Goal: Find specific page/section: Find specific page/section

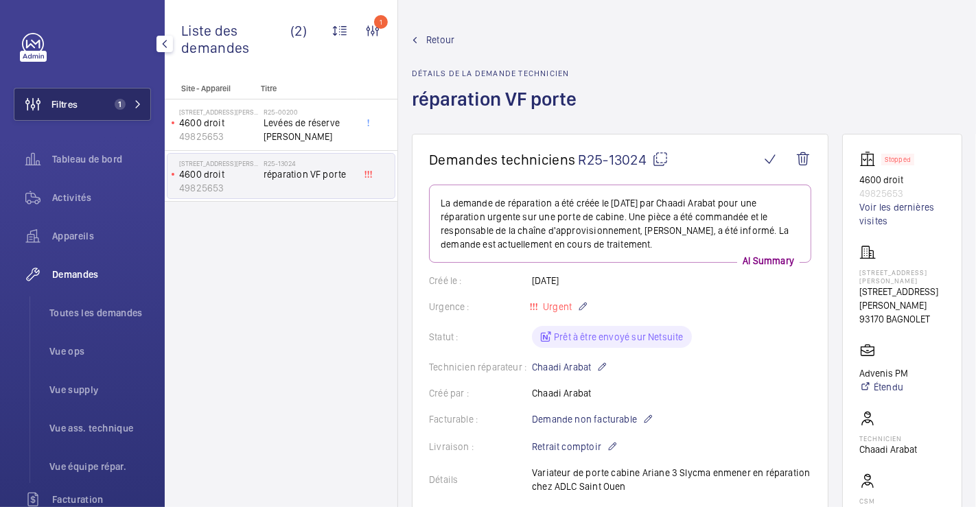
click at [73, 100] on span "Filtres" at bounding box center [64, 104] width 26 height 14
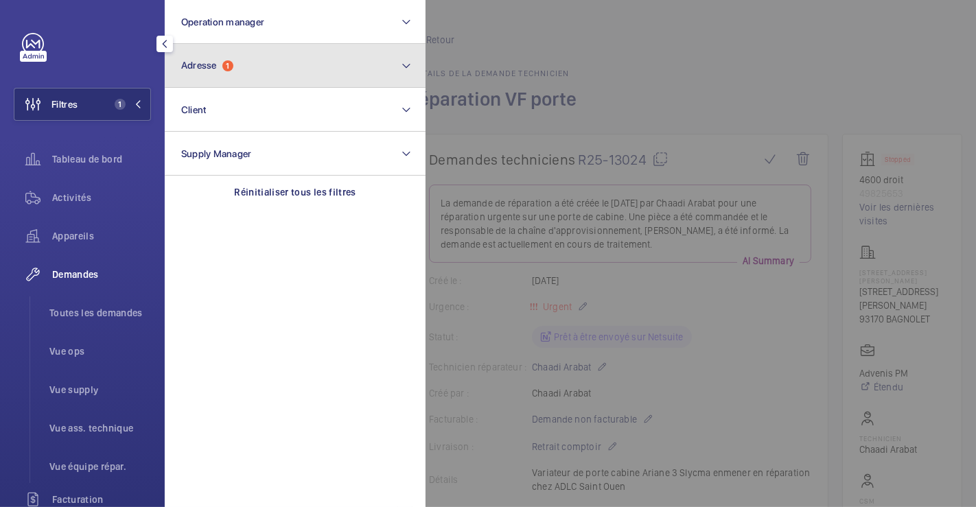
click at [303, 70] on button "Adresse 1" at bounding box center [295, 66] width 261 height 44
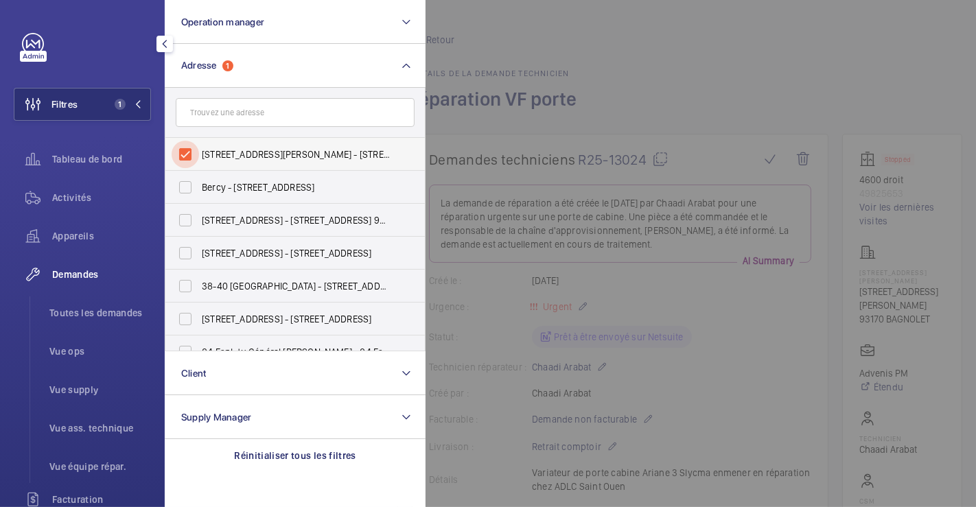
click at [188, 148] on input "[STREET_ADDRESS][PERSON_NAME] - [STREET_ADDRESS][PERSON_NAME]" at bounding box center [185, 154] width 27 height 27
checkbox input "false"
click at [601, 60] on div at bounding box center [914, 253] width 976 height 507
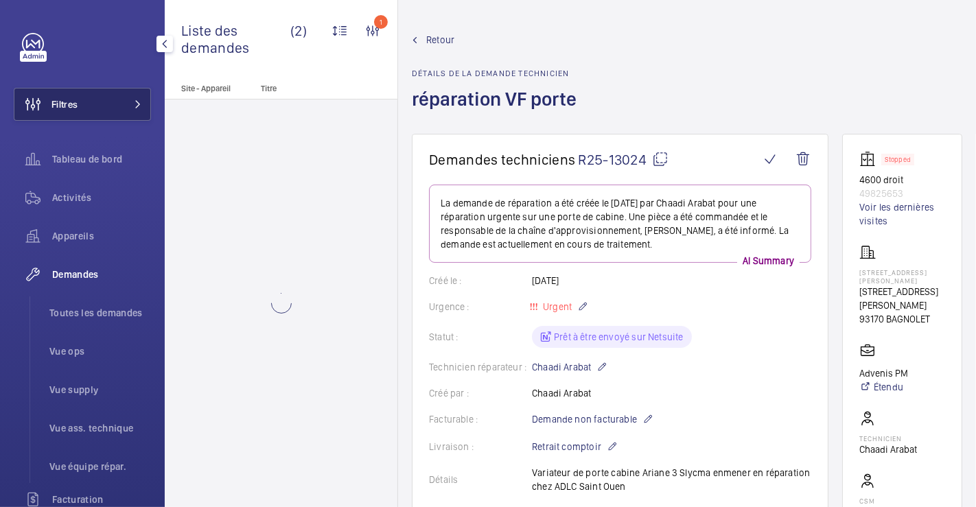
click at [87, 105] on button "Filtres" at bounding box center [82, 104] width 137 height 33
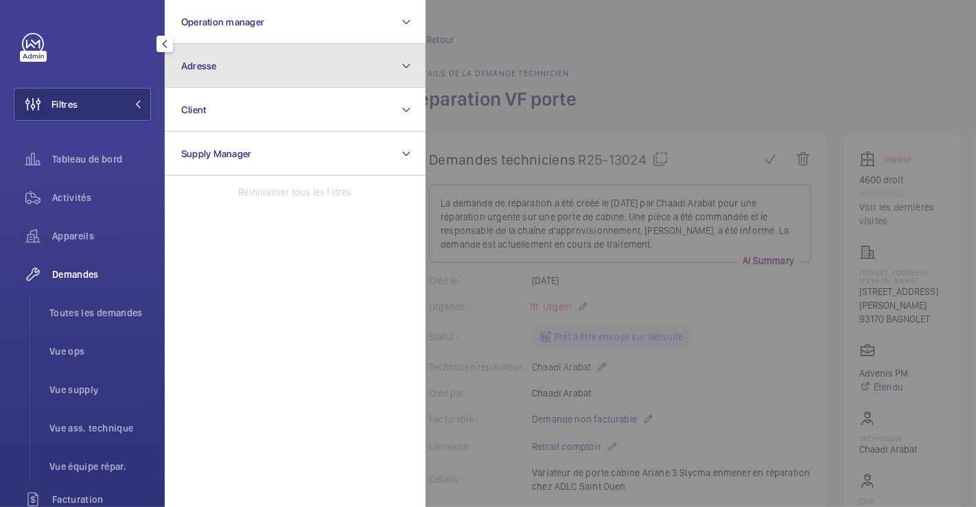
click at [266, 76] on button "Adresse" at bounding box center [295, 66] width 261 height 44
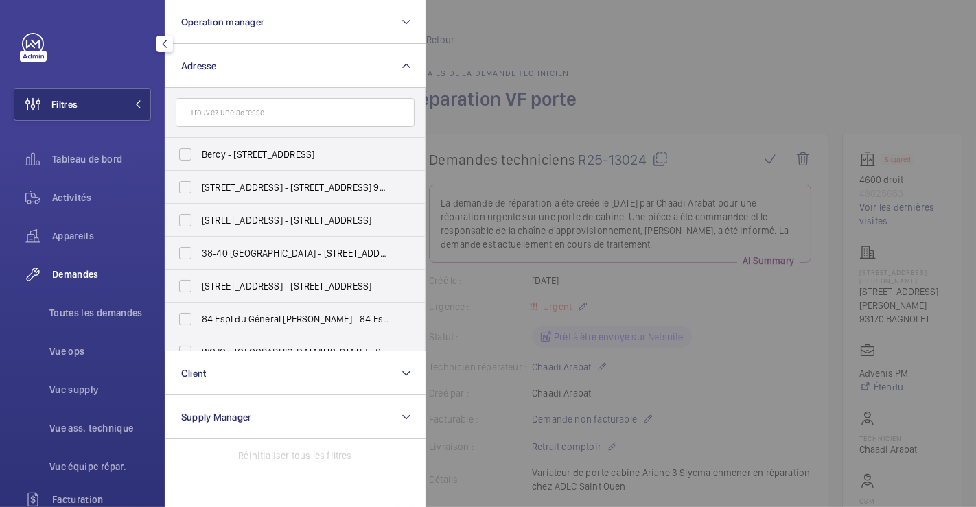
click at [266, 117] on input "text" at bounding box center [295, 112] width 239 height 29
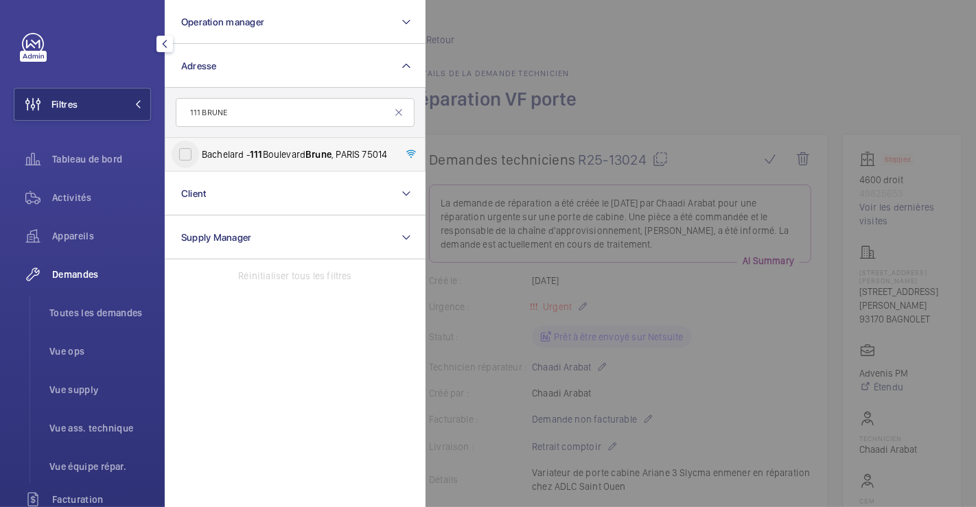
type input "111 BRUNE"
click at [187, 149] on input "Bachelard - [STREET_ADDRESS]" at bounding box center [185, 154] width 27 height 27
checkbox input "true"
click at [575, 50] on div at bounding box center [914, 253] width 976 height 507
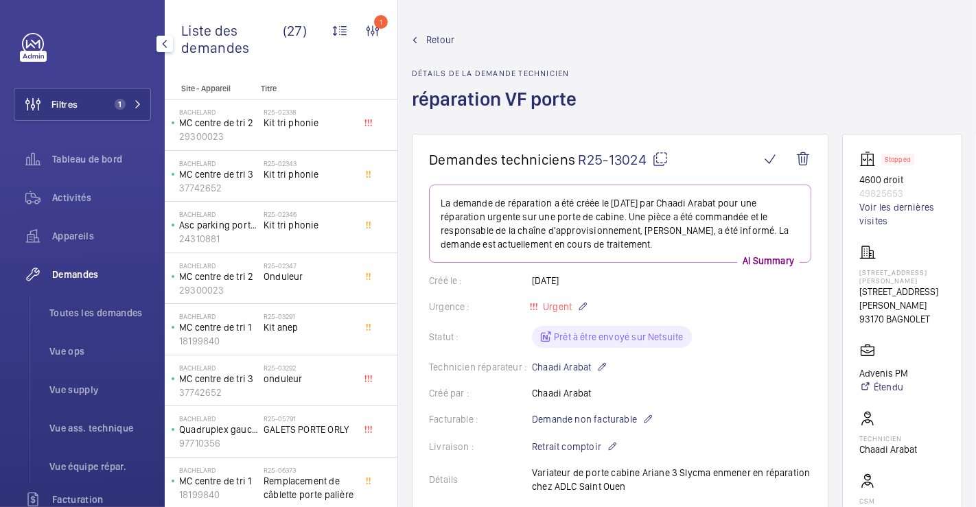
click at [76, 273] on span "Demandes" at bounding box center [101, 275] width 99 height 14
click at [439, 36] on span "Retour" at bounding box center [440, 40] width 28 height 14
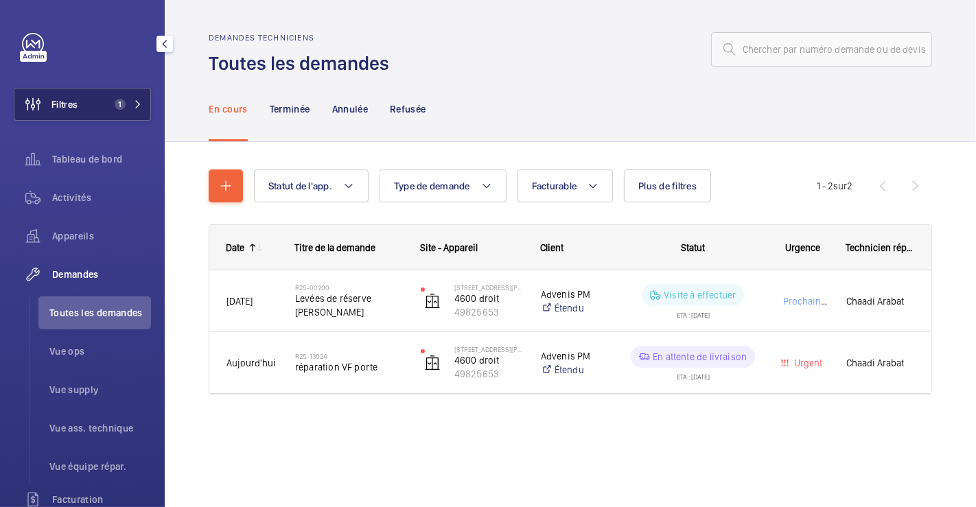
click at [90, 95] on button "Filtres 1" at bounding box center [82, 104] width 137 height 33
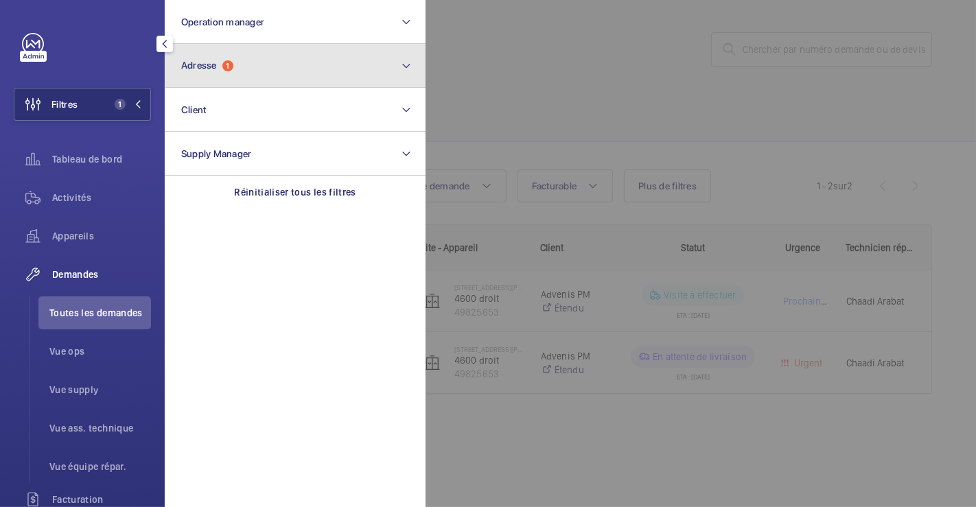
click at [262, 70] on button "Adresse 1" at bounding box center [295, 66] width 261 height 44
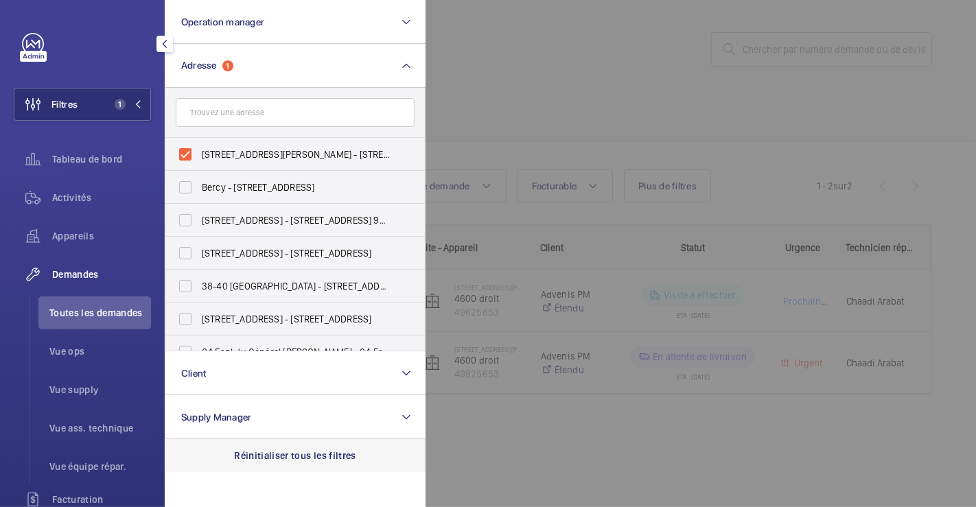
click at [244, 452] on p "Réinitialiser tous les filtres" at bounding box center [295, 456] width 122 height 14
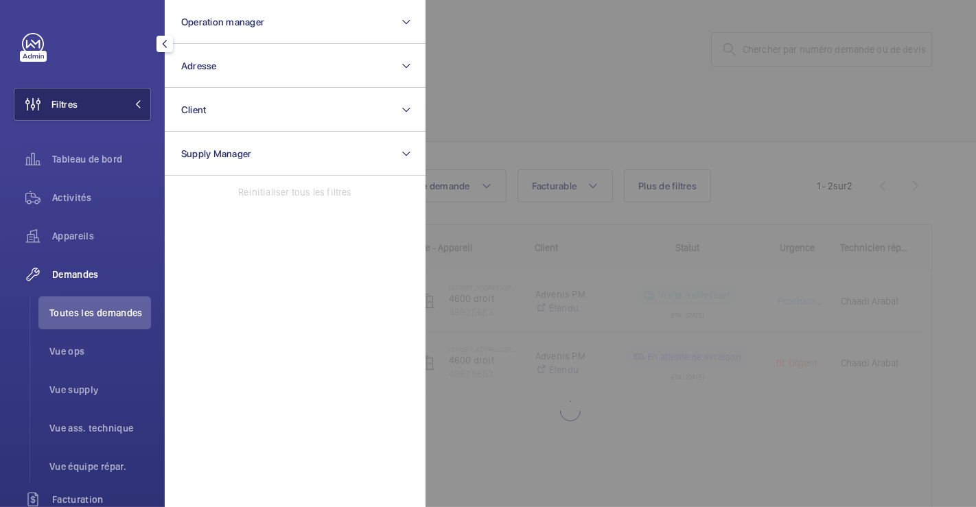
click at [86, 107] on button "Filtres" at bounding box center [82, 104] width 137 height 33
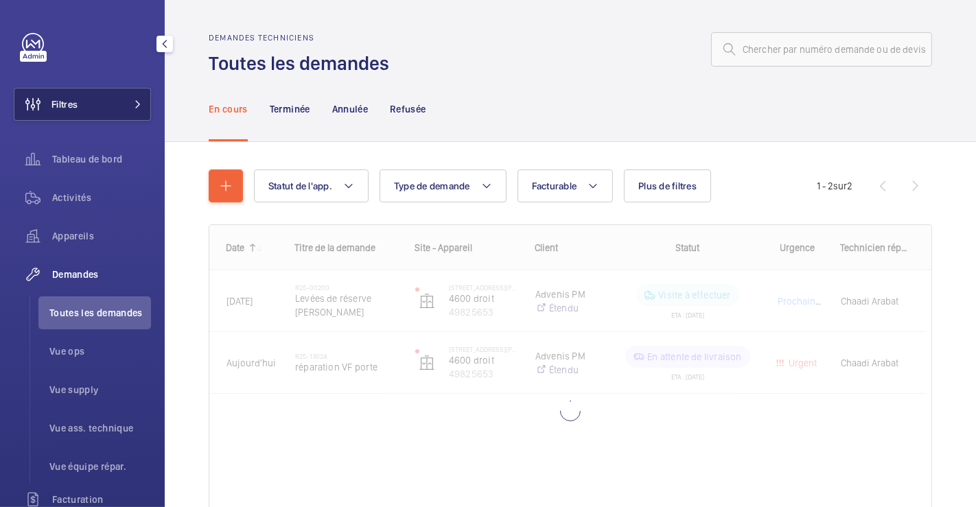
click at [75, 109] on span "Filtres" at bounding box center [64, 104] width 26 height 14
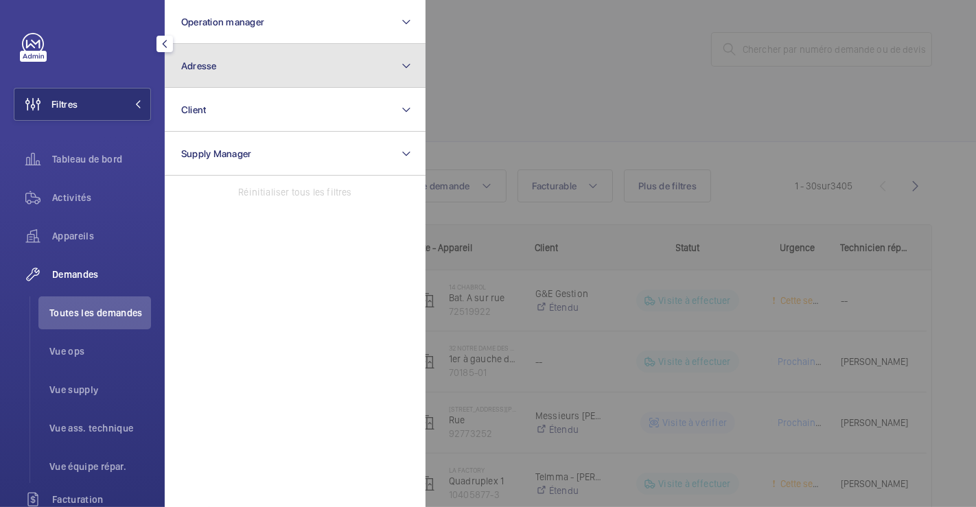
click at [235, 69] on button "Adresse" at bounding box center [295, 66] width 261 height 44
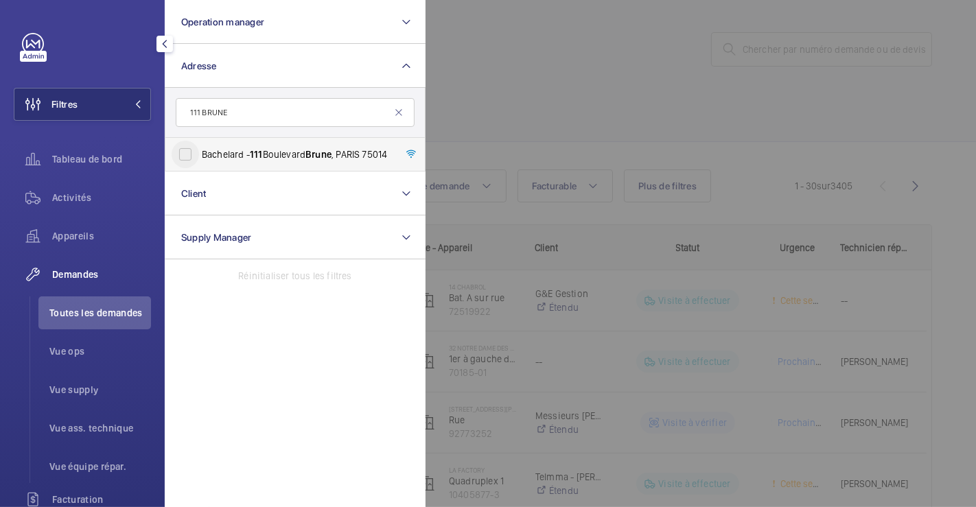
type input "111 BRUNE"
click at [188, 156] on input "Bachelard - [STREET_ADDRESS]" at bounding box center [185, 154] width 27 height 27
checkbox input "true"
click at [545, 97] on div at bounding box center [914, 253] width 976 height 507
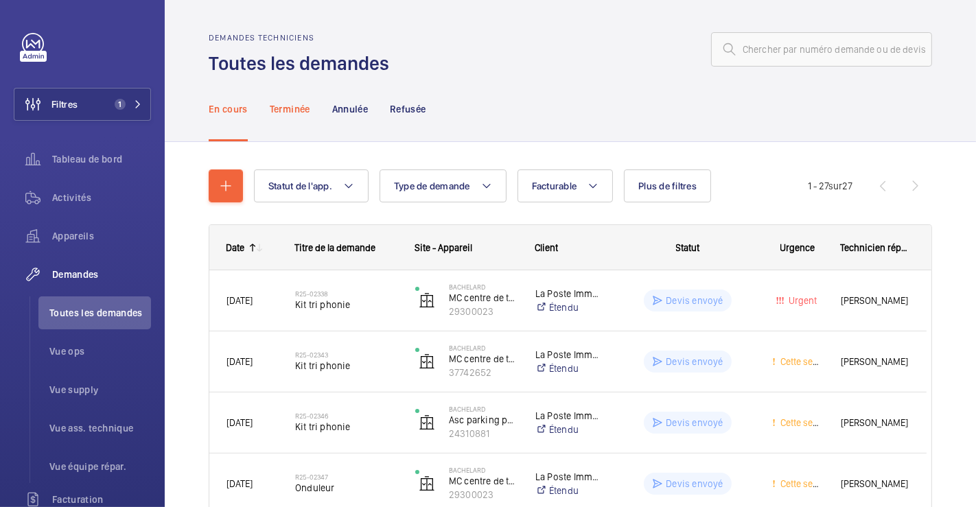
click at [302, 113] on p "Terminée" at bounding box center [290, 109] width 41 height 14
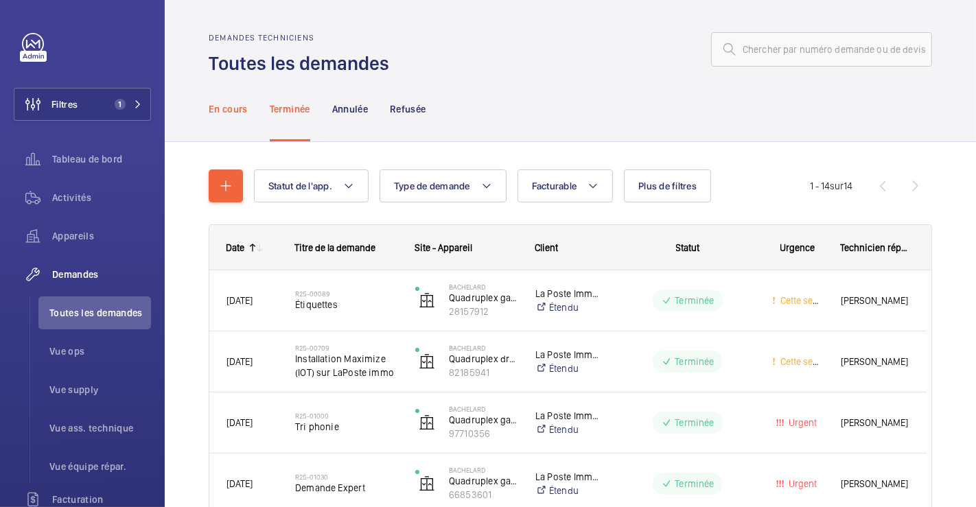
click at [236, 113] on p "En cours" at bounding box center [228, 109] width 39 height 14
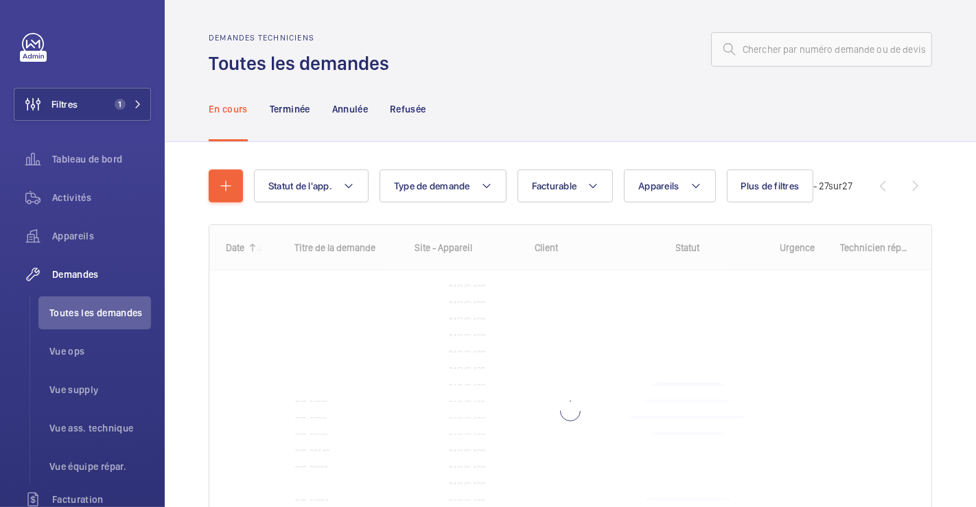
scroll to position [111, 0]
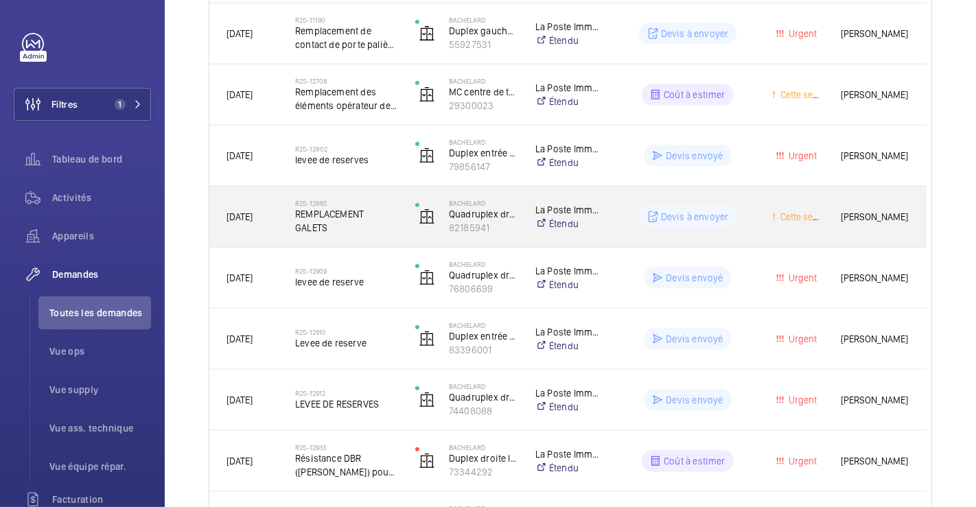
scroll to position [1112, 0]
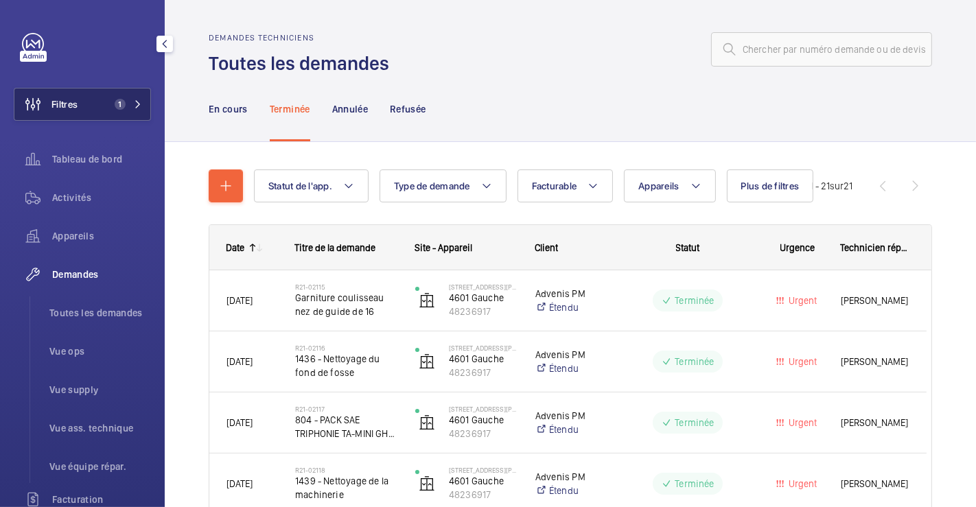
drag, startPoint x: 0, startPoint y: 0, endPoint x: 97, endPoint y: 107, distance: 144.8
click at [74, 101] on span "Filtres" at bounding box center [64, 104] width 26 height 14
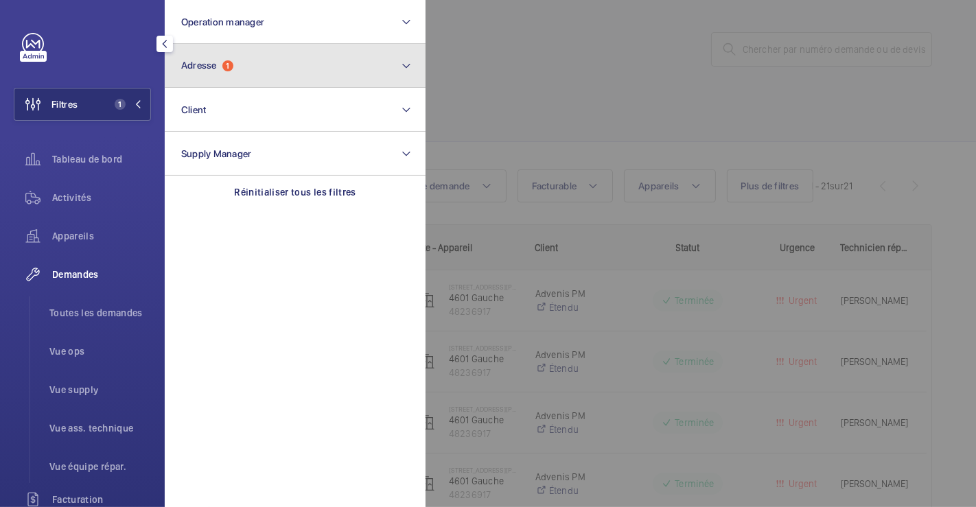
click at [310, 71] on button "Adresse 1" at bounding box center [295, 66] width 261 height 44
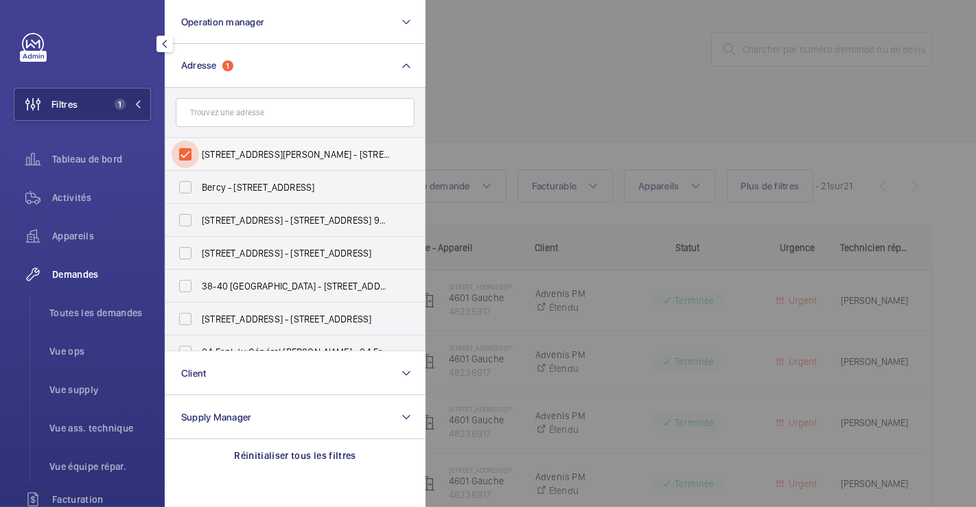
click at [191, 156] on input "[STREET_ADDRESS][PERSON_NAME] - [STREET_ADDRESS][PERSON_NAME]" at bounding box center [185, 154] width 27 height 27
checkbox input "false"
click at [570, 105] on div at bounding box center [914, 253] width 976 height 507
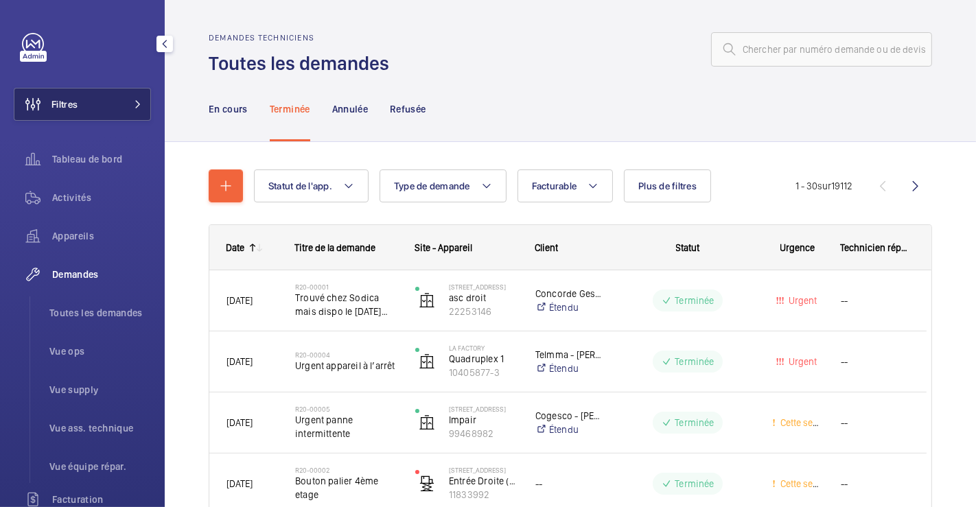
click at [82, 100] on button "Filtres" at bounding box center [82, 104] width 137 height 33
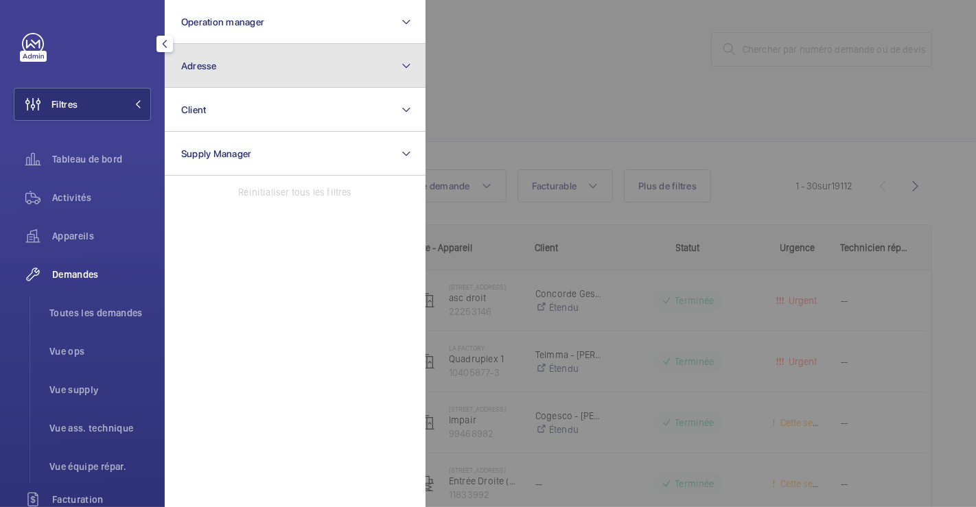
click at [253, 69] on button "Adresse" at bounding box center [295, 66] width 261 height 44
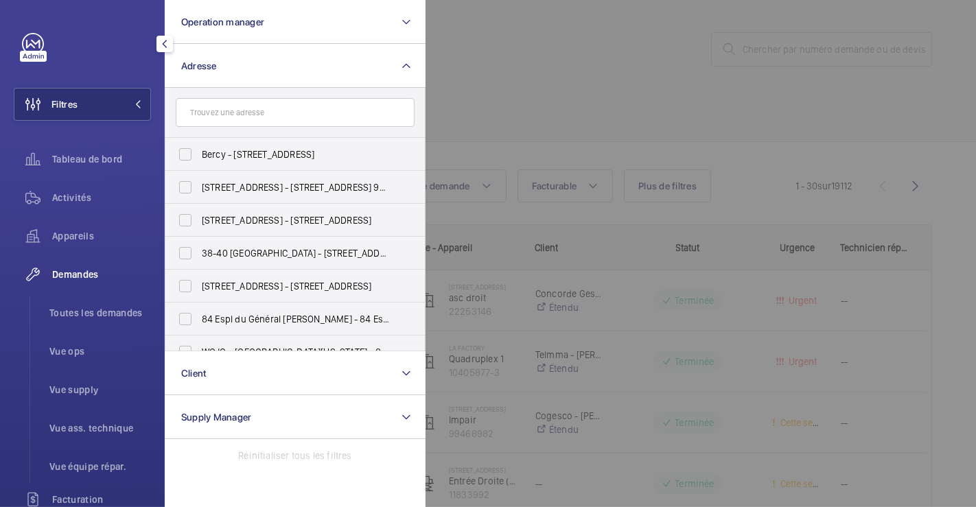
click at [244, 120] on input "text" at bounding box center [295, 112] width 239 height 29
type input "L"
type input "le pel"
click at [187, 156] on input "38 Rue Le Pel etier - 38 Rue Le Pel etier, 75009 PARIS, PARIS 75009" at bounding box center [185, 154] width 27 height 27
checkbox input "true"
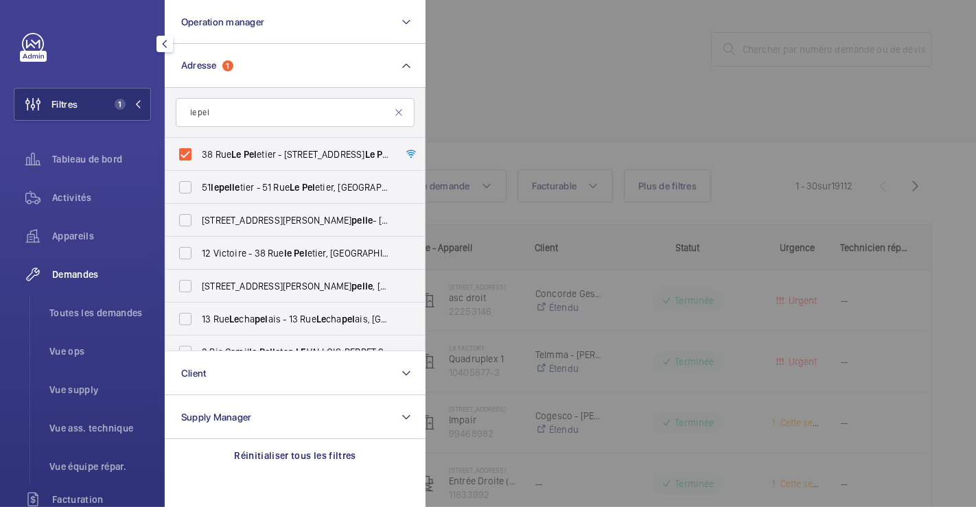
click at [496, 135] on div at bounding box center [914, 253] width 976 height 507
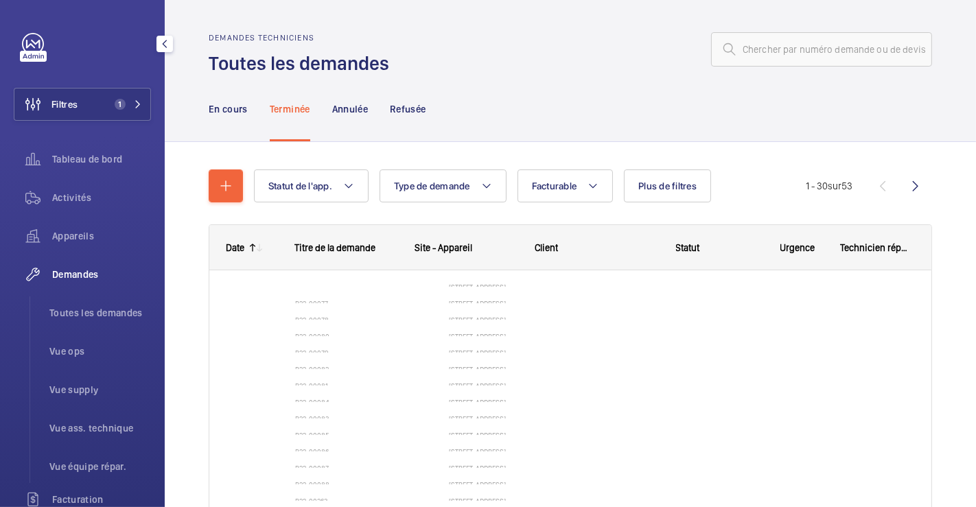
click at [67, 197] on span "Activités" at bounding box center [101, 198] width 99 height 14
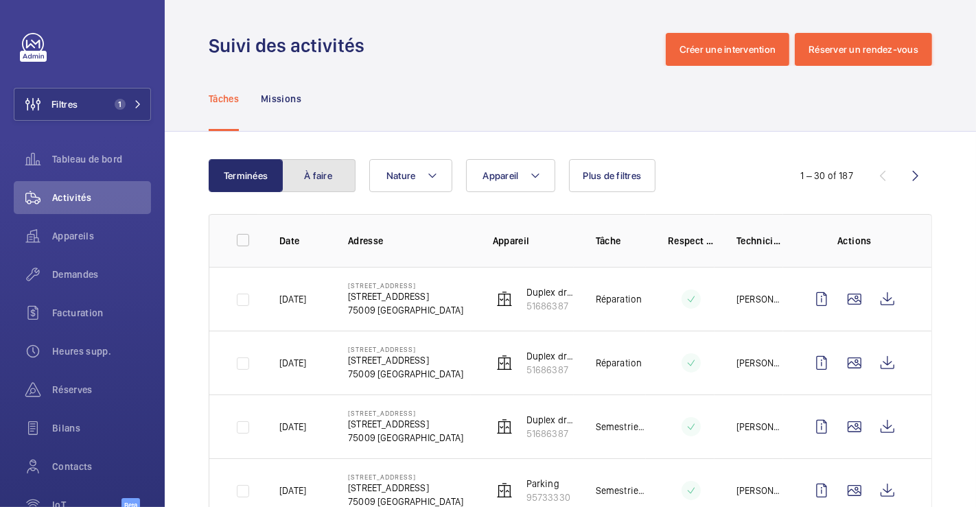
click at [316, 183] on button "À faire" at bounding box center [318, 175] width 74 height 33
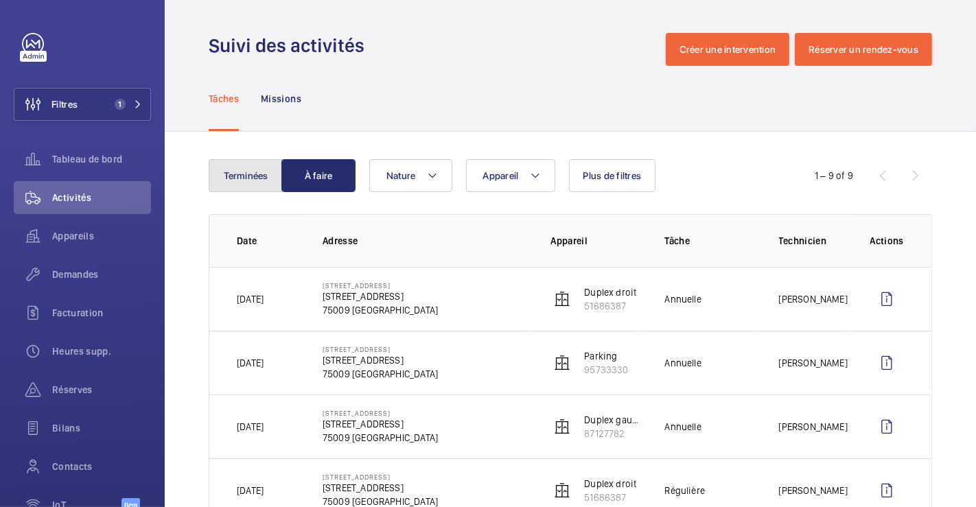
click at [252, 177] on button "Terminées" at bounding box center [246, 175] width 74 height 33
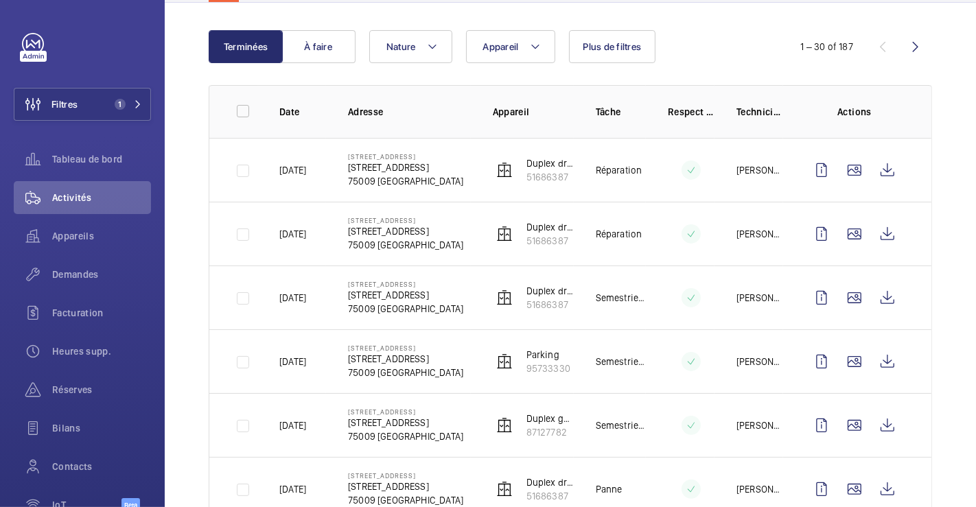
scroll to position [152, 0]
